Goal: Task Accomplishment & Management: Manage account settings

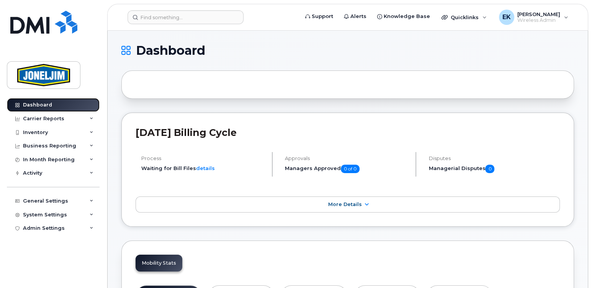
click at [36, 105] on div "Dashboard" at bounding box center [37, 105] width 29 height 6
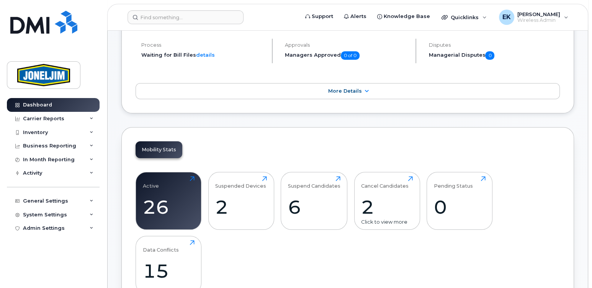
scroll to position [170, 0]
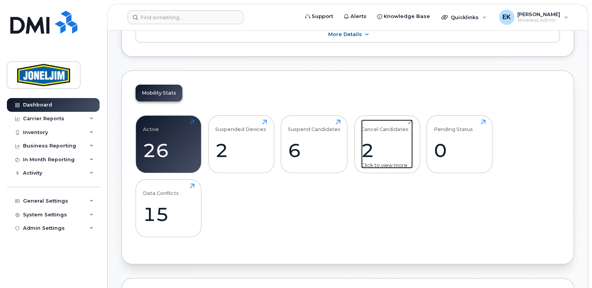
click at [375, 146] on div "2" at bounding box center [387, 150] width 52 height 23
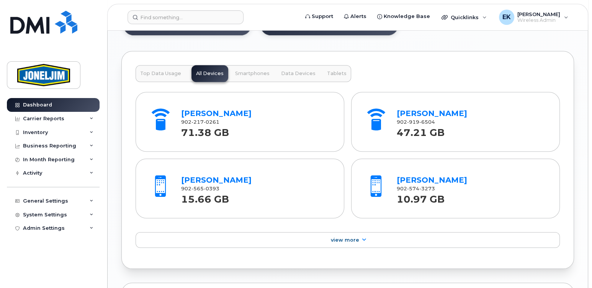
scroll to position [681, 0]
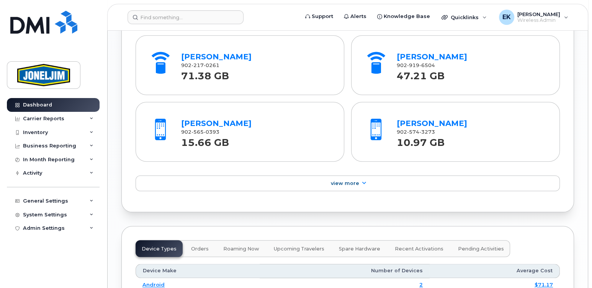
click at [172, 128] on div at bounding box center [160, 130] width 35 height 32
click at [194, 125] on link "[PERSON_NAME]" at bounding box center [216, 123] width 71 height 9
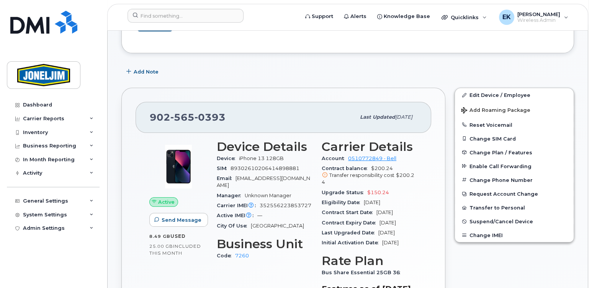
scroll to position [170, 0]
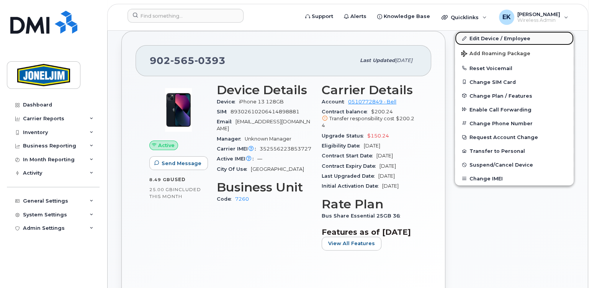
click at [482, 36] on link "Edit Device / Employee" at bounding box center [514, 38] width 119 height 14
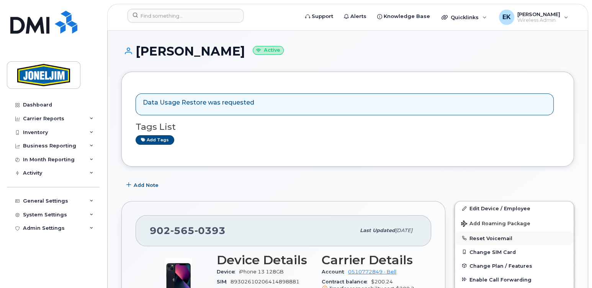
scroll to position [113, 0]
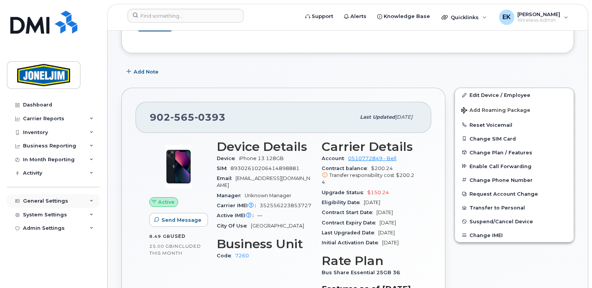
click at [35, 202] on div "General Settings" at bounding box center [45, 201] width 45 height 6
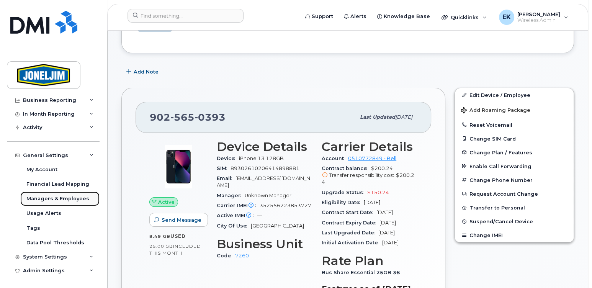
click at [49, 197] on div "Managers & Employees" at bounding box center [57, 198] width 63 height 7
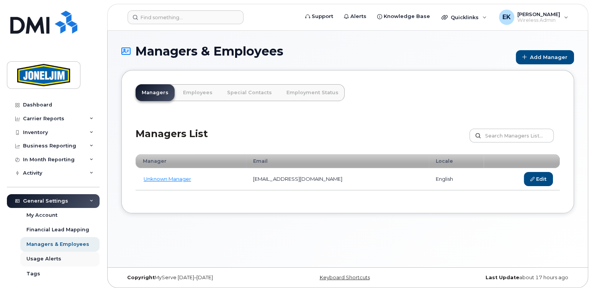
scroll to position [46, 0]
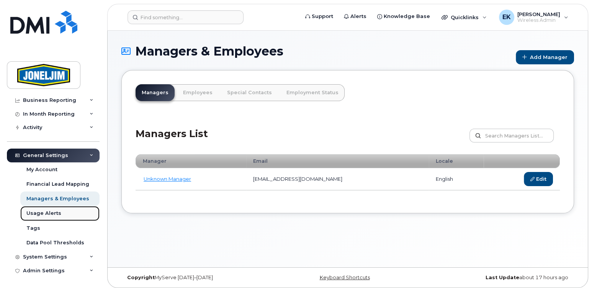
click at [42, 210] on div "Usage Alerts" at bounding box center [43, 213] width 35 height 7
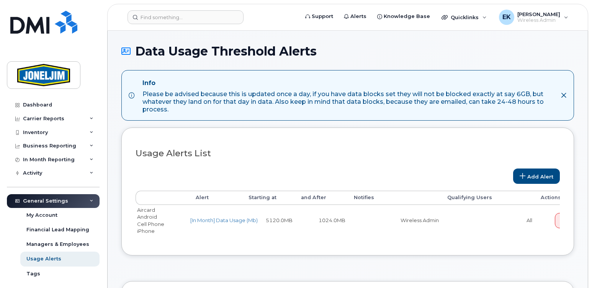
select select
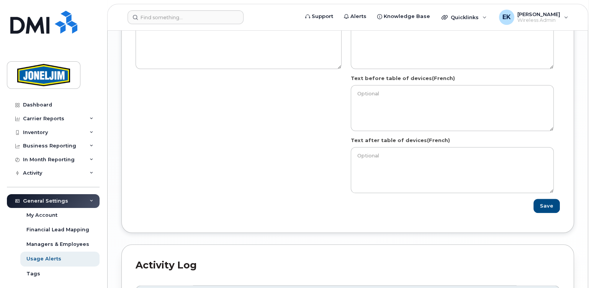
scroll to position [46, 0]
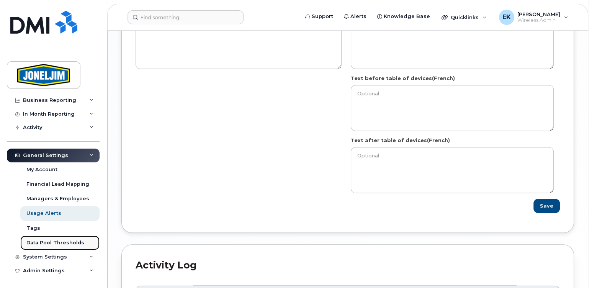
click at [38, 242] on div "Data Pool Thresholds" at bounding box center [55, 243] width 58 height 7
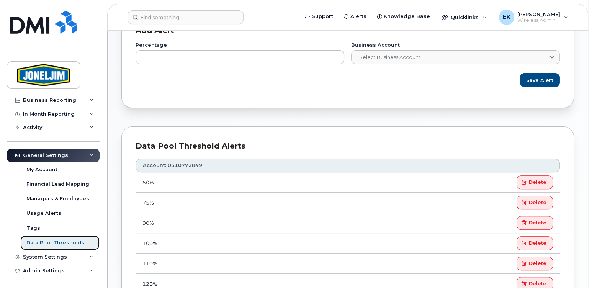
scroll to position [312, 0]
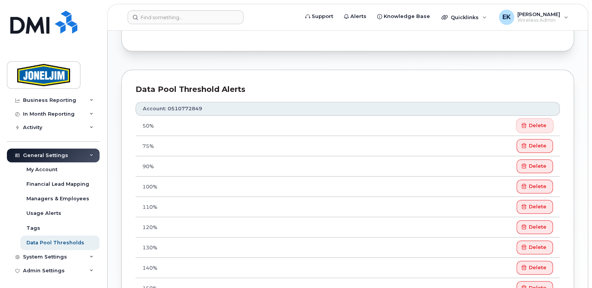
click at [533, 127] on span "Delete" at bounding box center [538, 125] width 18 height 7
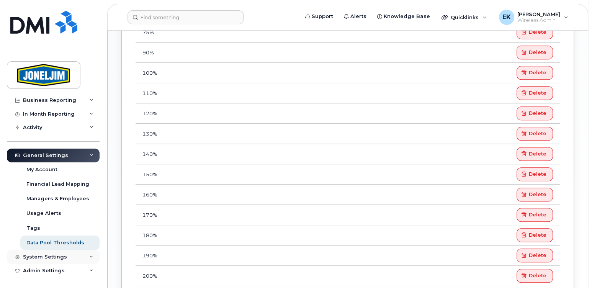
click at [36, 259] on div "System Settings" at bounding box center [45, 257] width 44 height 6
click at [87, 254] on div "System Settings" at bounding box center [53, 257] width 93 height 14
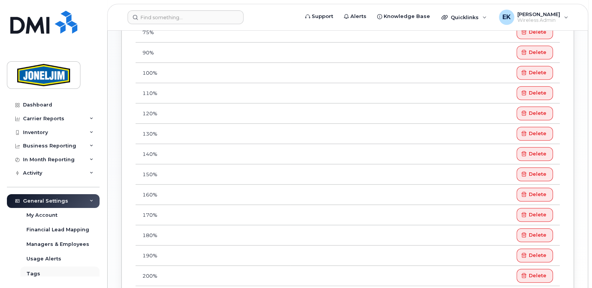
scroll to position [46, 0]
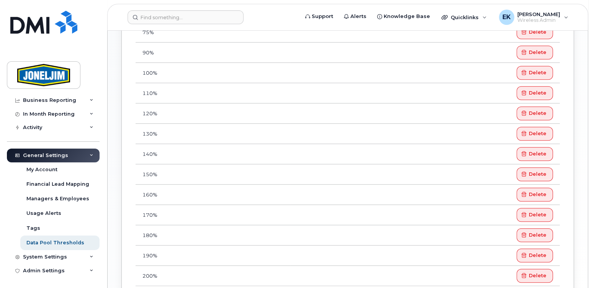
click at [92, 152] on div "General Settings" at bounding box center [53, 156] width 93 height 14
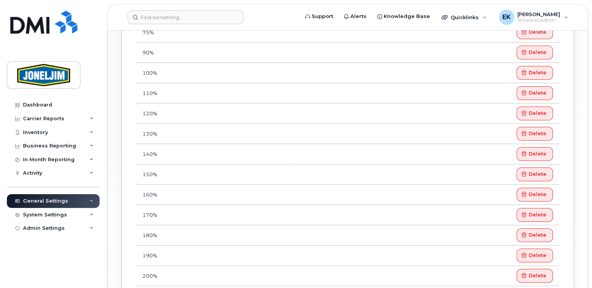
scroll to position [482, 0]
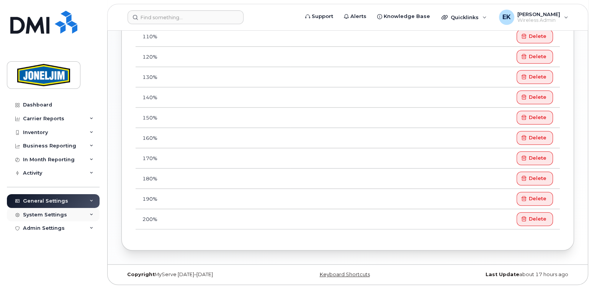
click at [91, 216] on icon at bounding box center [92, 215] width 4 height 4
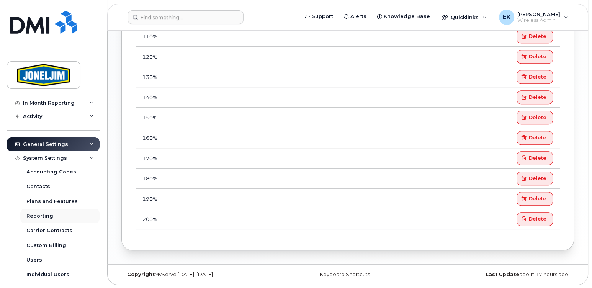
scroll to position [75, 0]
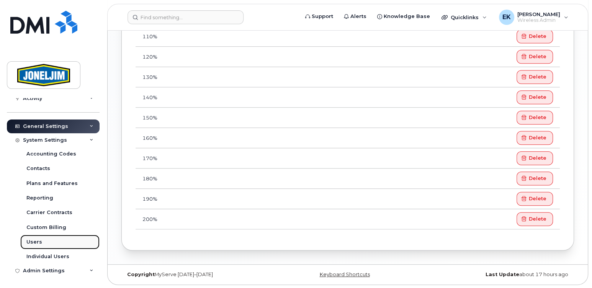
click at [33, 241] on div "Users" at bounding box center [34, 242] width 16 height 7
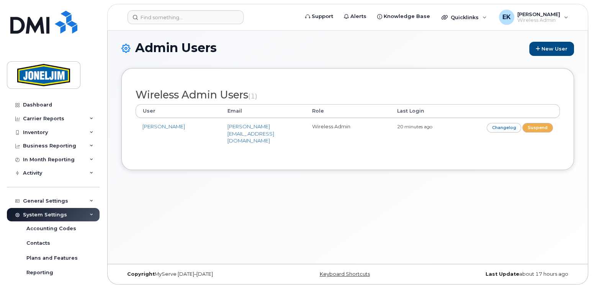
scroll to position [75, 0]
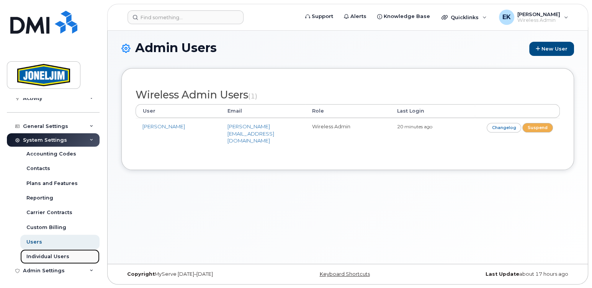
click at [46, 258] on div "Individual Users" at bounding box center [47, 256] width 43 height 7
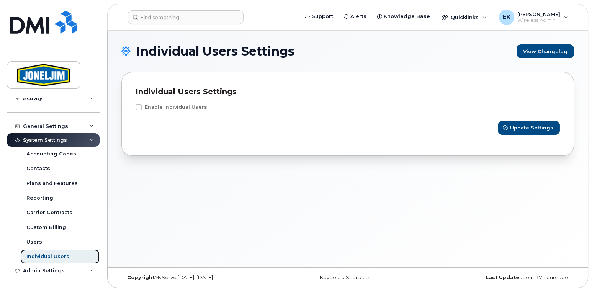
scroll to position [3, 0]
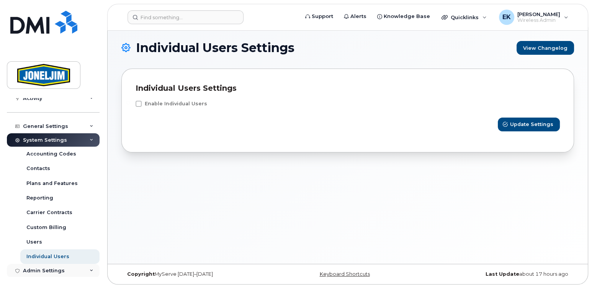
click at [87, 269] on div "Admin Settings" at bounding box center [53, 271] width 93 height 14
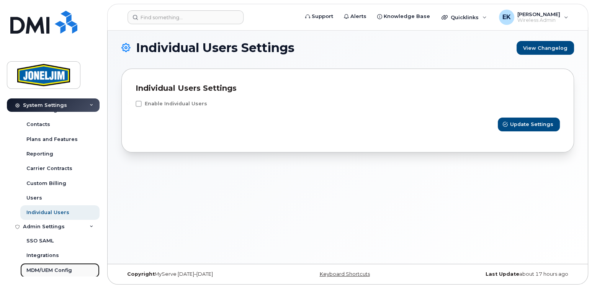
click at [52, 270] on div "MDM/UEM Config" at bounding box center [49, 270] width 46 height 7
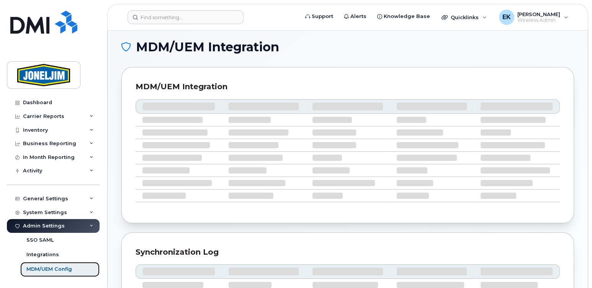
scroll to position [2, 0]
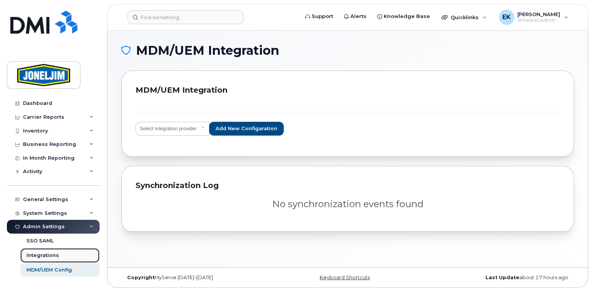
click at [53, 253] on div "Integrations" at bounding box center [42, 255] width 33 height 7
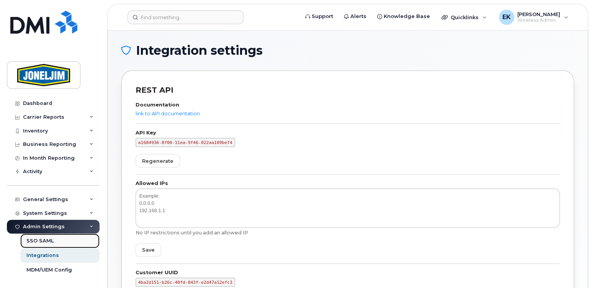
click at [36, 241] on div "SSO SAML" at bounding box center [39, 241] width 27 height 7
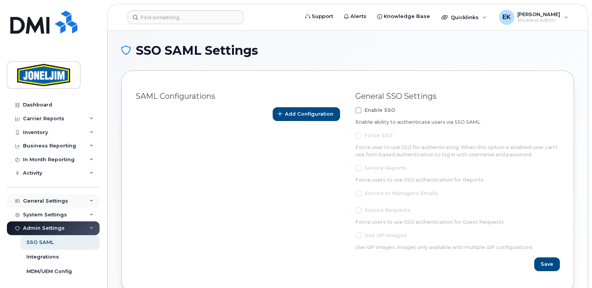
click at [90, 200] on icon at bounding box center [92, 201] width 4 height 4
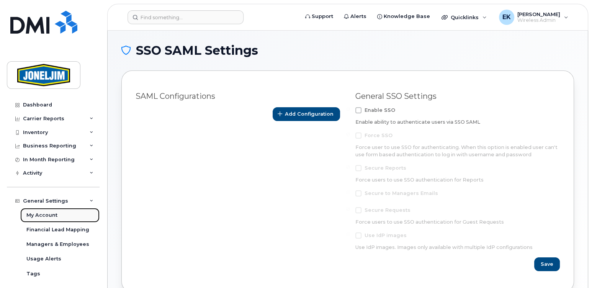
click at [46, 212] on div "My Account" at bounding box center [41, 215] width 31 height 7
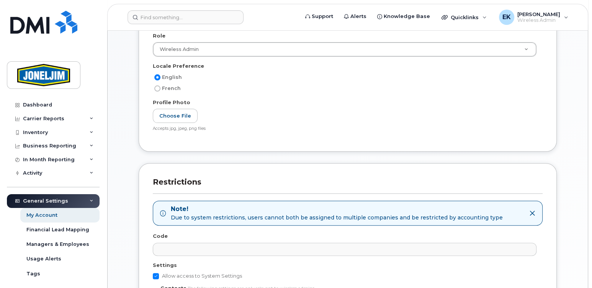
scroll to position [436, 0]
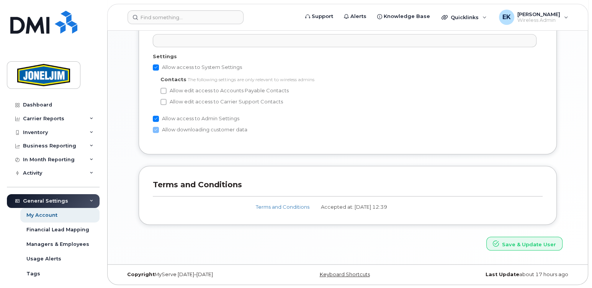
click at [90, 201] on icon at bounding box center [92, 201] width 4 height 4
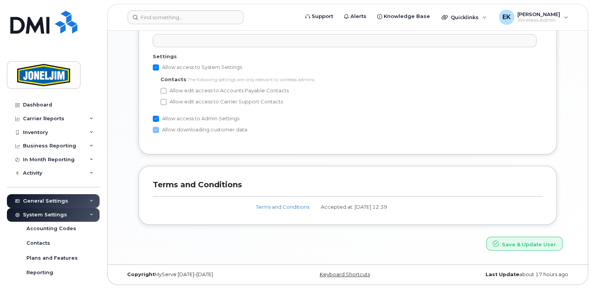
click at [90, 201] on icon at bounding box center [92, 201] width 4 height 4
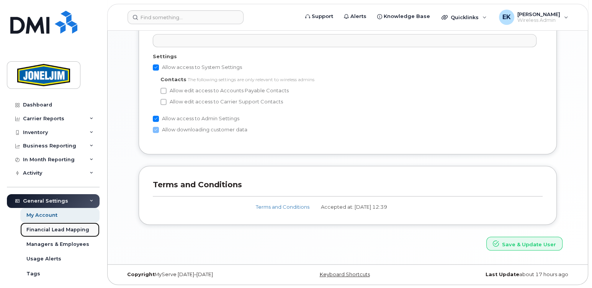
click at [52, 230] on div "Financial Lead Mapping" at bounding box center [57, 229] width 63 height 7
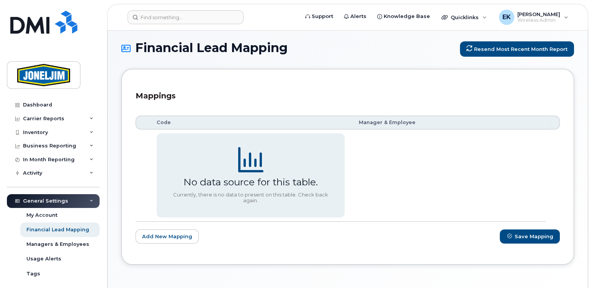
scroll to position [46, 0]
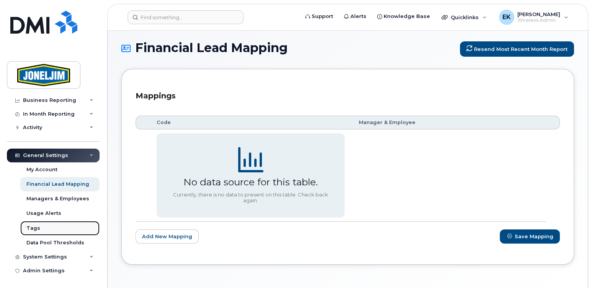
click at [34, 226] on div "Tags" at bounding box center [33, 228] width 14 height 7
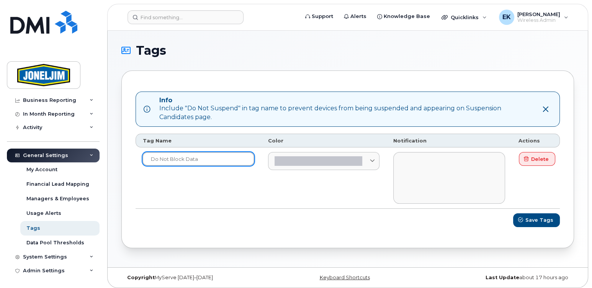
click at [208, 160] on input "do not block data" at bounding box center [199, 159] width 112 height 14
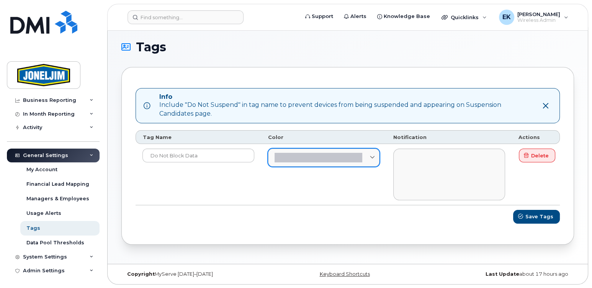
click at [375, 157] on span at bounding box center [372, 157] width 7 height 7
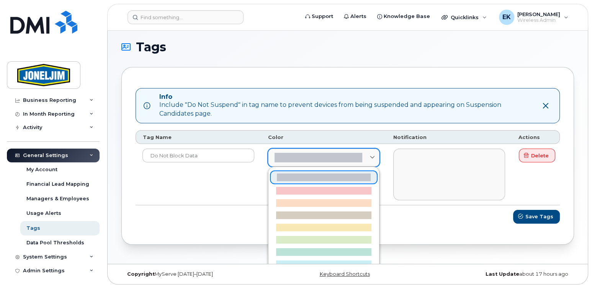
click at [375, 157] on icon at bounding box center [372, 157] width 5 height 5
click at [172, 169] on div "do not block data" at bounding box center [199, 174] width 112 height 51
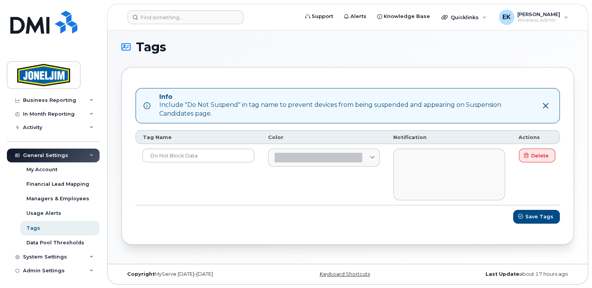
scroll to position [0, 0]
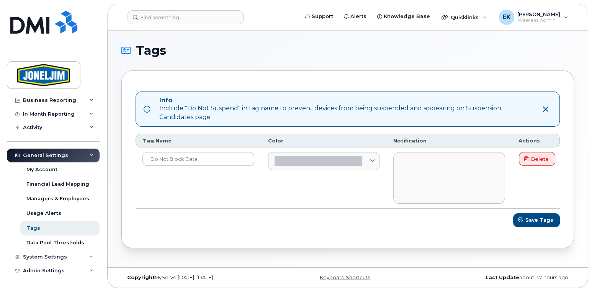
click at [169, 113] on div "Include "Do Not Suspend" in tag name to prevent devices from being suspended an…" at bounding box center [345, 113] width 373 height 18
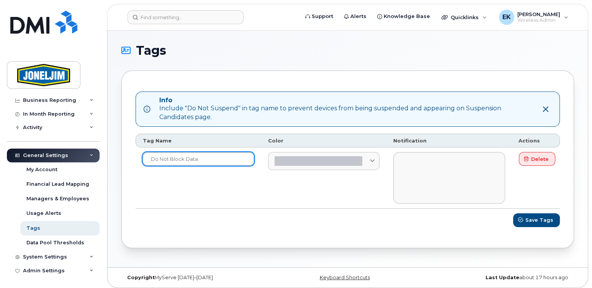
click at [164, 163] on input "do not block data" at bounding box center [199, 159] width 112 height 14
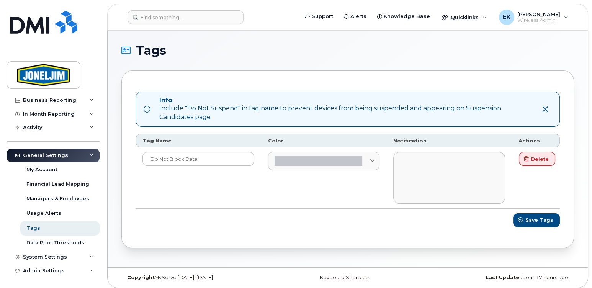
click at [545, 108] on icon "button" at bounding box center [545, 109] width 7 height 7
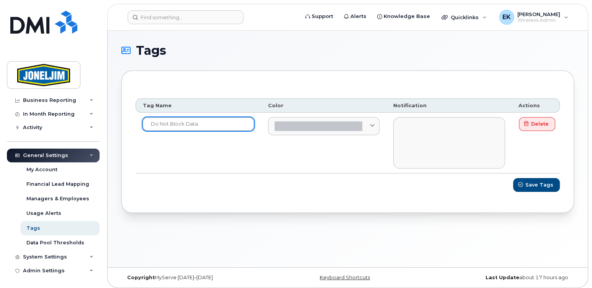
click at [200, 127] on input "do not block data" at bounding box center [199, 124] width 112 height 14
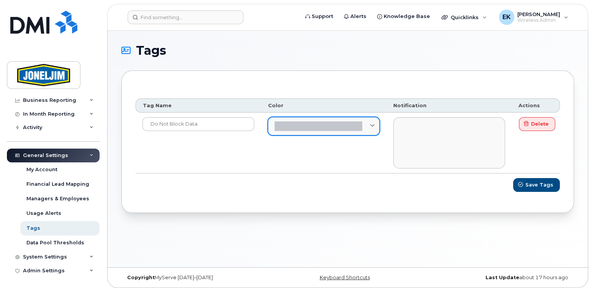
click at [292, 122] on div at bounding box center [319, 126] width 88 height 10
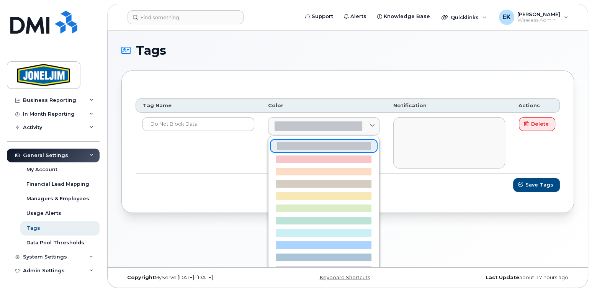
click at [220, 148] on div "do not block data" at bounding box center [199, 142] width 112 height 51
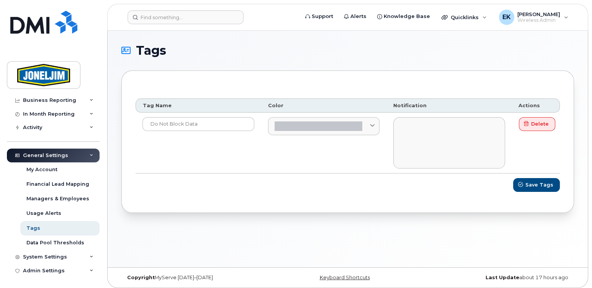
click at [141, 52] on span "Tags" at bounding box center [151, 50] width 30 height 11
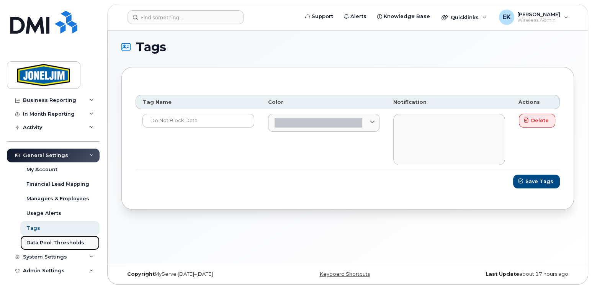
click at [39, 241] on div "Data Pool Thresholds" at bounding box center [55, 243] width 58 height 7
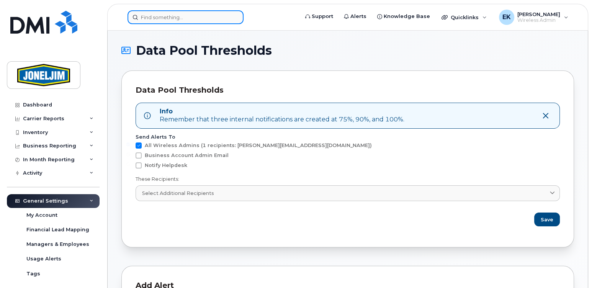
click at [193, 16] on input at bounding box center [186, 17] width 116 height 14
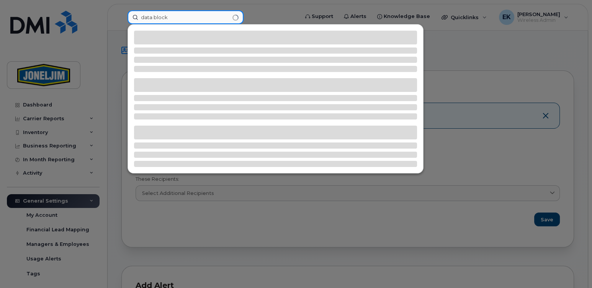
type input "data block"
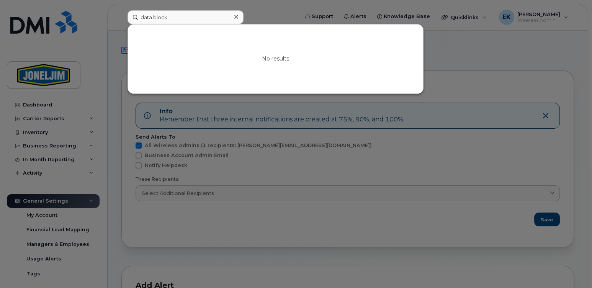
click at [416, 89] on div "No results" at bounding box center [275, 59] width 295 height 69
click at [41, 104] on div at bounding box center [296, 144] width 592 height 288
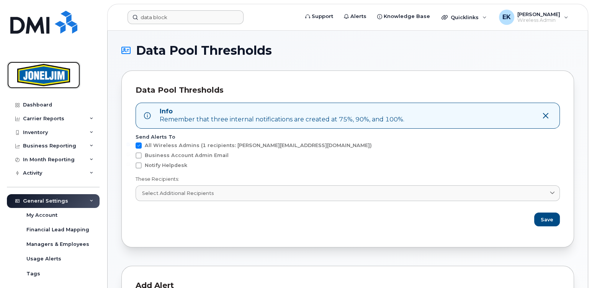
click at [45, 75] on img at bounding box center [43, 75] width 59 height 22
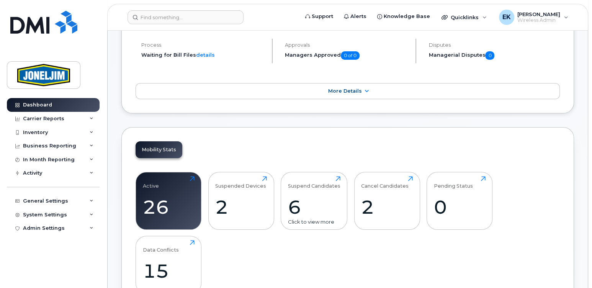
scroll to position [227, 0]
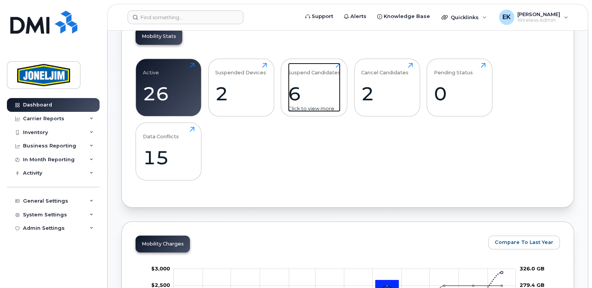
click at [308, 82] on div "Suspend Candidates 6 Click to view more" at bounding box center [314, 87] width 52 height 49
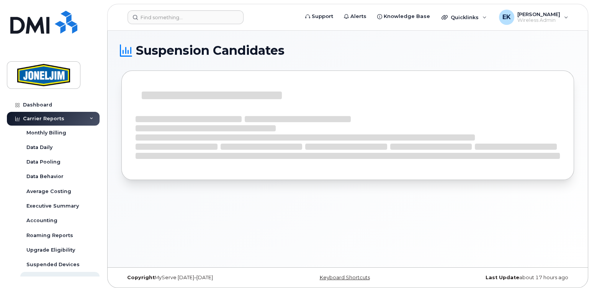
click at [284, 50] on span "Suspension Candidates" at bounding box center [210, 50] width 149 height 11
click at [130, 52] on icon at bounding box center [126, 50] width 12 height 12
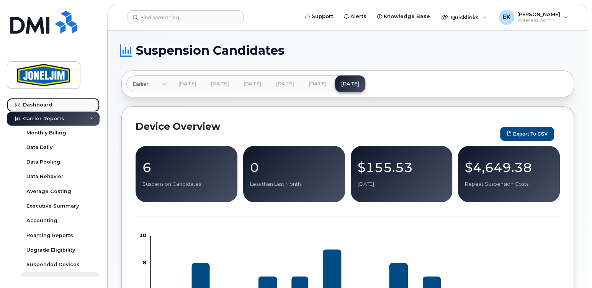
click at [24, 102] on div "Dashboard" at bounding box center [37, 105] width 29 height 6
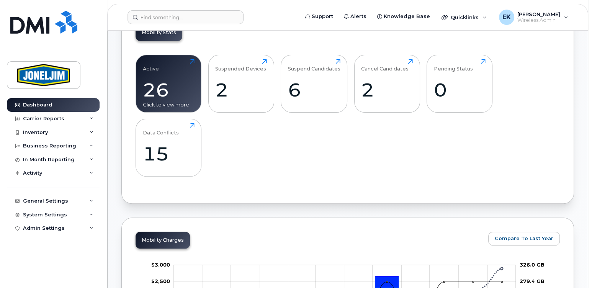
scroll to position [249, 0]
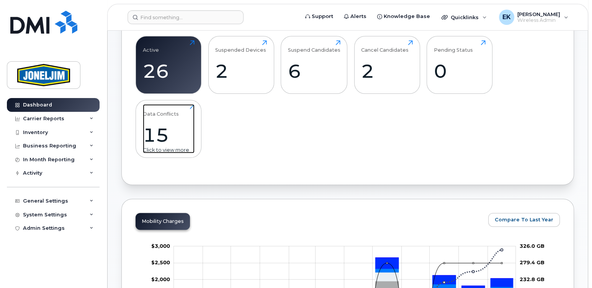
click at [156, 132] on div "15" at bounding box center [169, 135] width 52 height 23
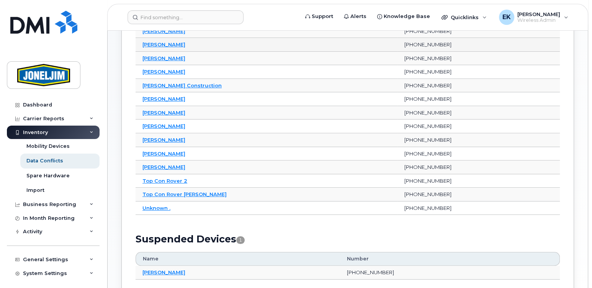
scroll to position [75, 0]
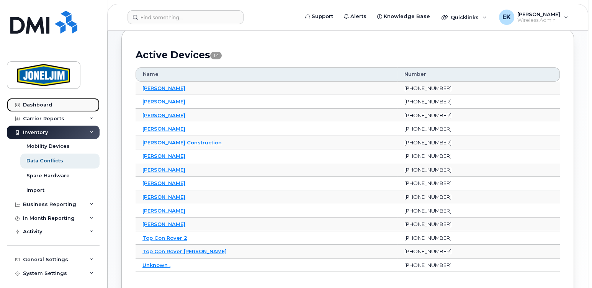
click at [41, 105] on div "Dashboard" at bounding box center [37, 105] width 29 height 6
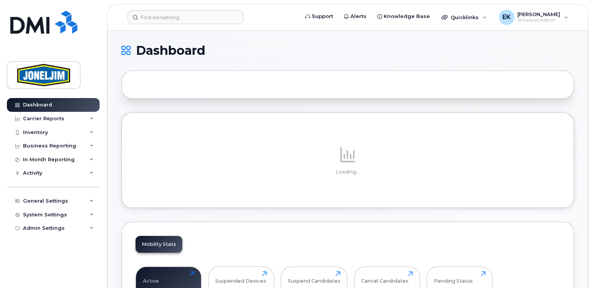
scroll to position [170, 0]
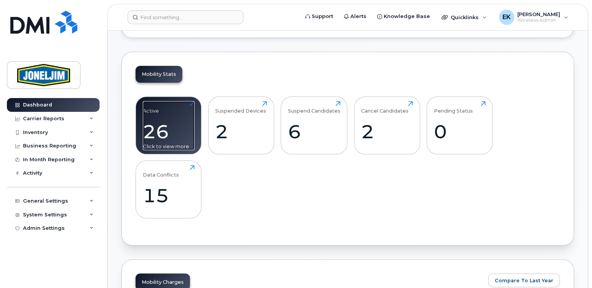
click at [161, 133] on div "26" at bounding box center [169, 131] width 52 height 23
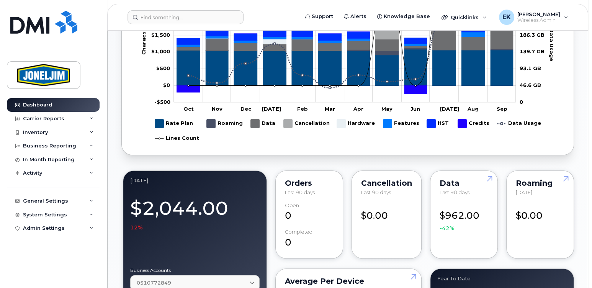
scroll to position [568, 0]
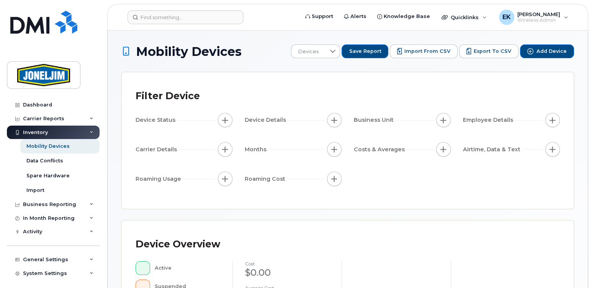
scroll to position [113, 0]
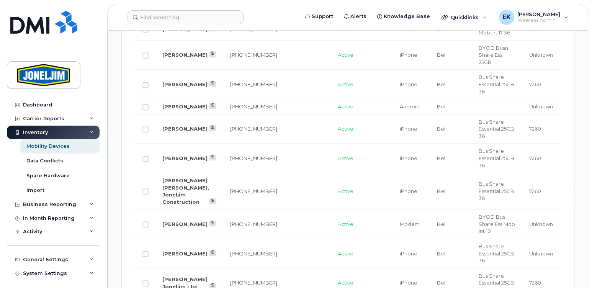
scroll to position [340, 0]
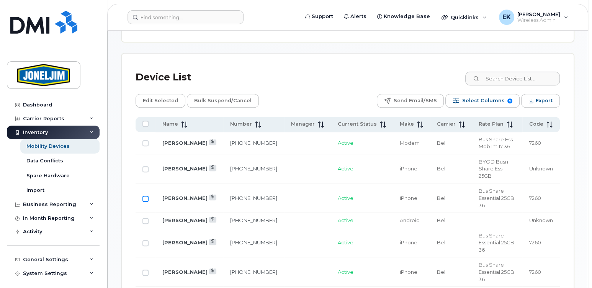
click at [146, 196] on input "Row Unselected" at bounding box center [146, 199] width 6 height 6
checkbox input "true"
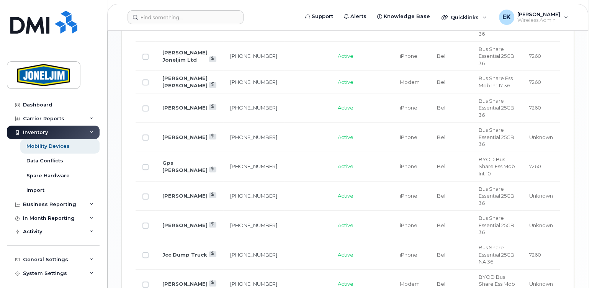
scroll to position [853, 0]
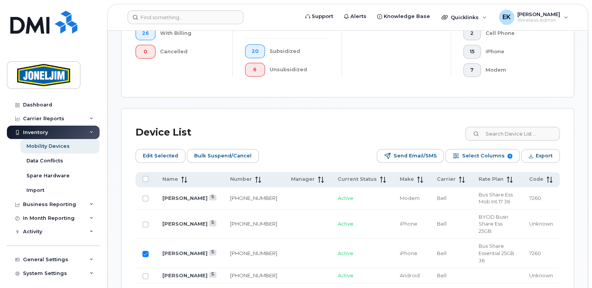
scroll to position [342, 0]
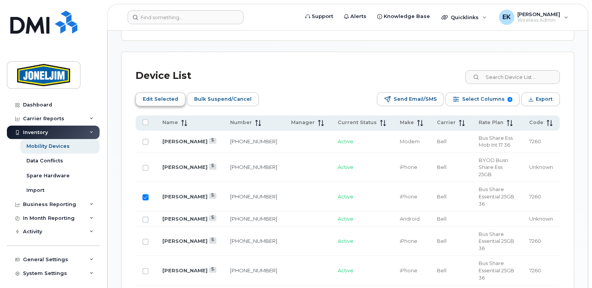
click at [158, 98] on span "Edit Selected" at bounding box center [160, 99] width 35 height 11
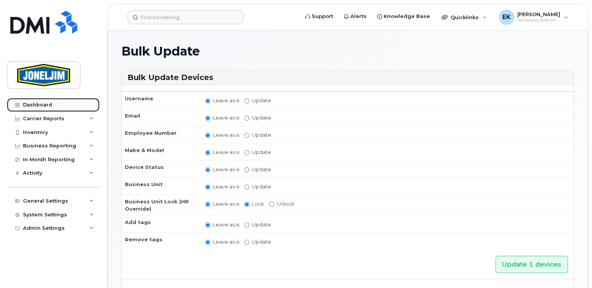
click at [28, 103] on div "Dashboard" at bounding box center [37, 105] width 29 height 6
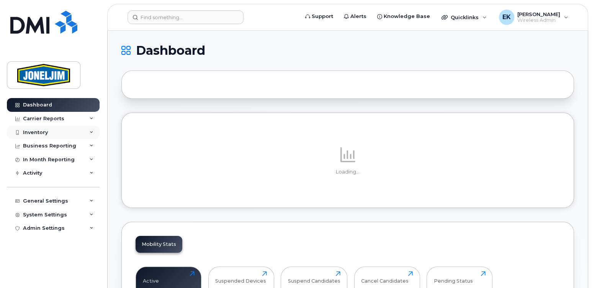
scroll to position [113, 0]
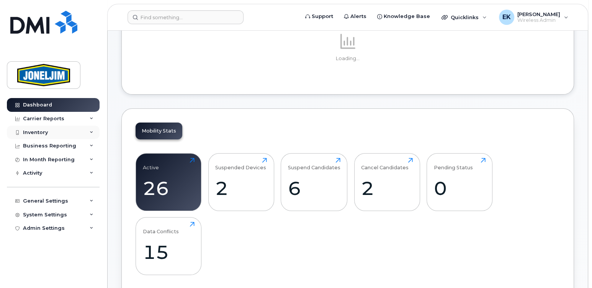
click at [33, 130] on div "Inventory" at bounding box center [35, 133] width 25 height 6
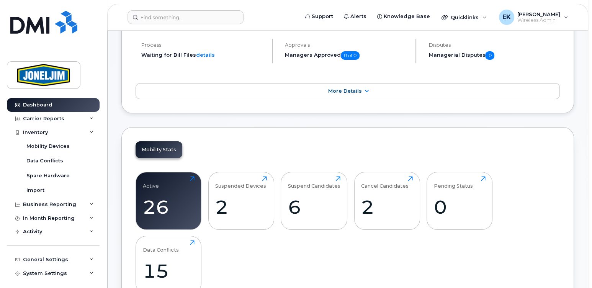
scroll to position [227, 0]
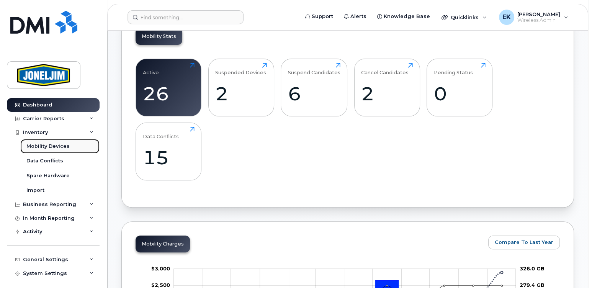
click at [44, 146] on div "Mobility Devices" at bounding box center [47, 146] width 43 height 7
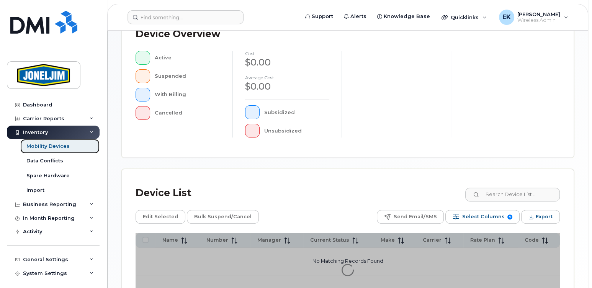
scroll to position [267, 0]
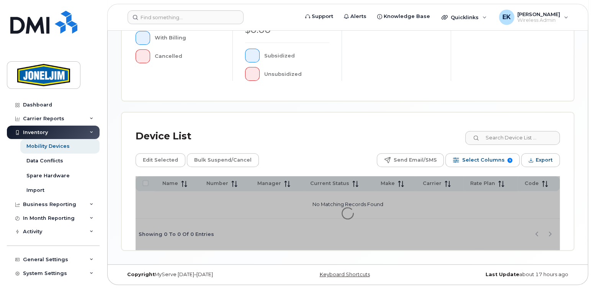
click at [444, 126] on div "Device List" at bounding box center [348, 136] width 425 height 20
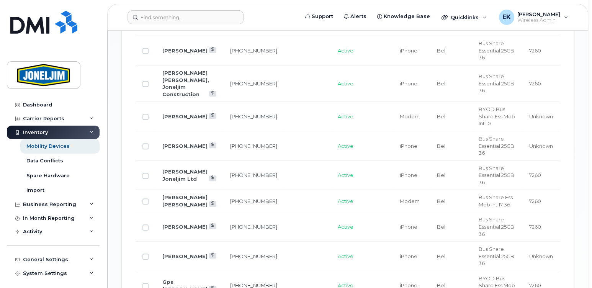
scroll to position [450, 0]
